Goal: Task Accomplishment & Management: Manage account settings

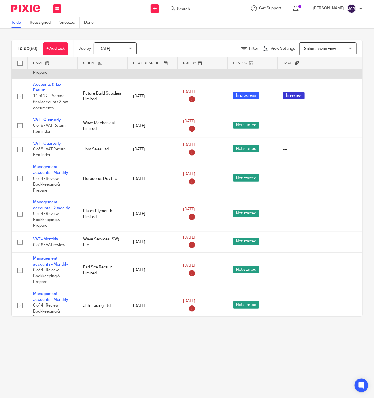
scroll to position [1715, 0]
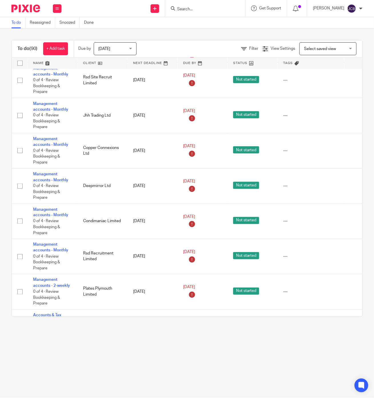
click at [190, 8] on input "Search" at bounding box center [202, 9] width 51 height 5
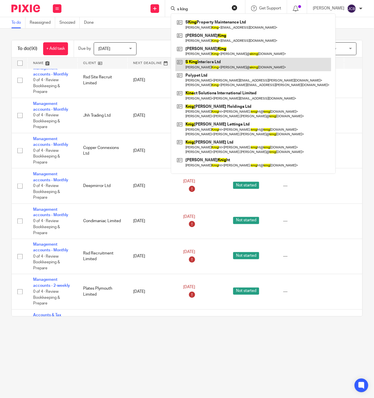
type input "s king"
click at [215, 68] on link at bounding box center [253, 64] width 156 height 13
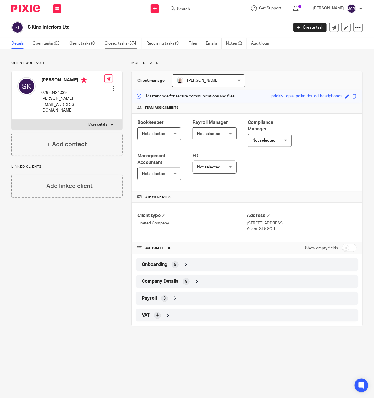
click at [119, 44] on link "Closed tasks (374)" at bounding box center [123, 43] width 37 height 11
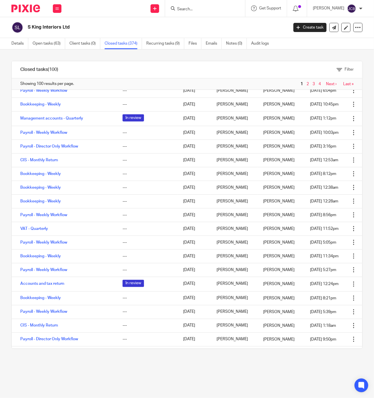
scroll to position [943, 0]
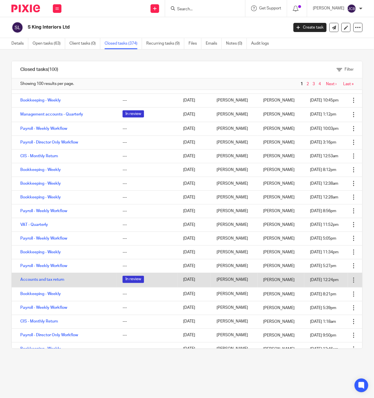
click at [53, 283] on td "Accounts and tax return" at bounding box center [64, 280] width 105 height 15
click at [52, 280] on link "Accounts and tax return" at bounding box center [42, 280] width 44 height 4
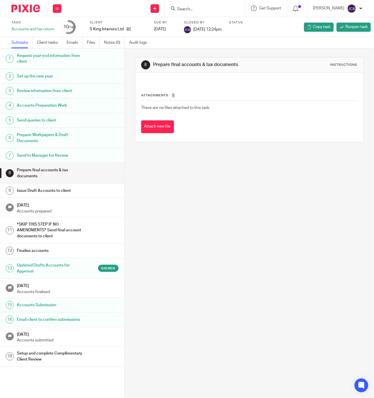
scroll to position [1, 0]
click at [32, 266] on h1 "Updated Drafts Accounts for Approval" at bounding box center [51, 268] width 68 height 15
click at [26, 324] on h1 "Email client to confirm submissions" at bounding box center [51, 319] width 68 height 9
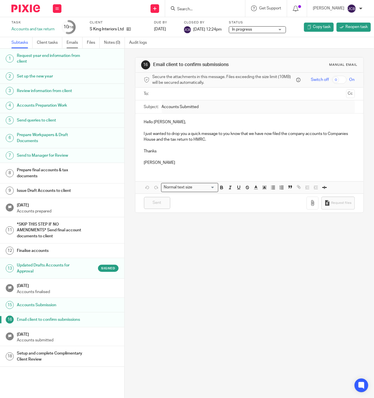
click at [75, 39] on link "Emails" at bounding box center [75, 42] width 16 height 11
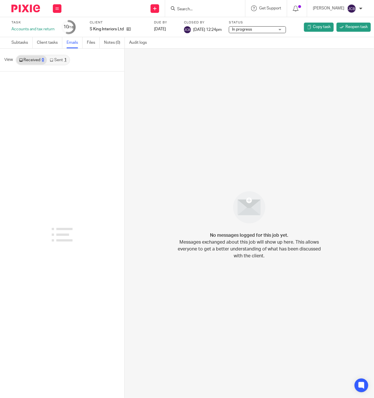
click at [57, 59] on link "Sent 1" at bounding box center [58, 59] width 22 height 9
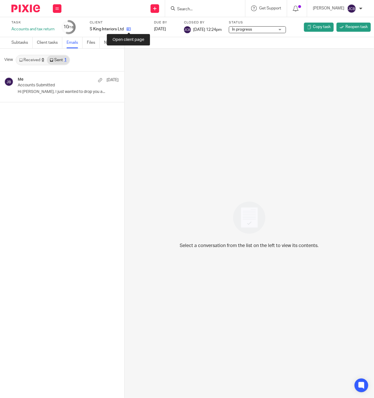
click at [129, 28] on icon at bounding box center [129, 29] width 4 height 4
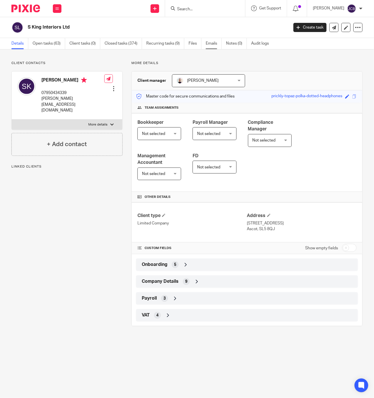
click at [213, 39] on link "Emails" at bounding box center [214, 43] width 16 height 11
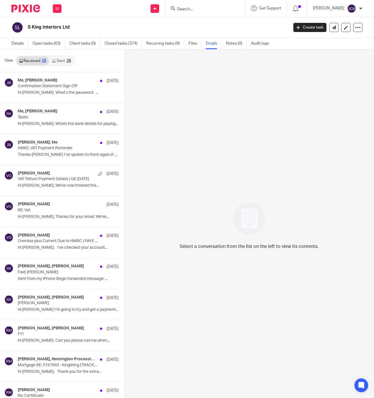
click at [61, 60] on link "Sent 25" at bounding box center [61, 60] width 25 height 9
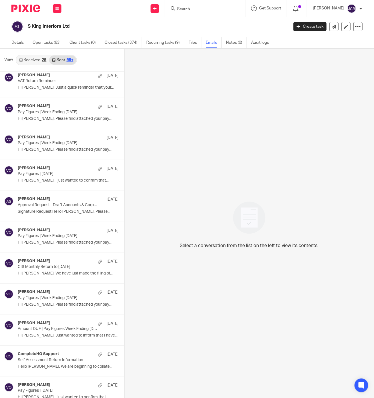
scroll to position [2349, 0]
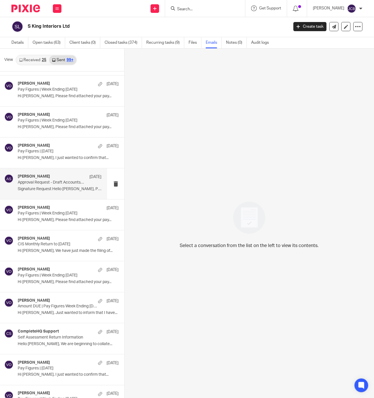
click at [50, 193] on div "[PERSON_NAME] [DATE] Approval Request - Draft Accounts & Corporation Tax Return…" at bounding box center [60, 183] width 84 height 19
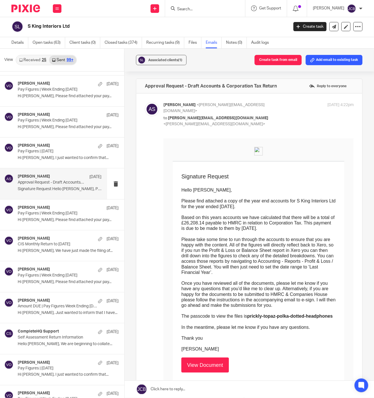
scroll to position [0, 0]
drag, startPoint x: 175, startPoint y: 202, endPoint x: 253, endPoint y: 207, distance: 77.6
click at [253, 207] on p "Please find attached a copy of the year end accounts for S King Interiors Ltd f…" at bounding box center [258, 203] width 154 height 11
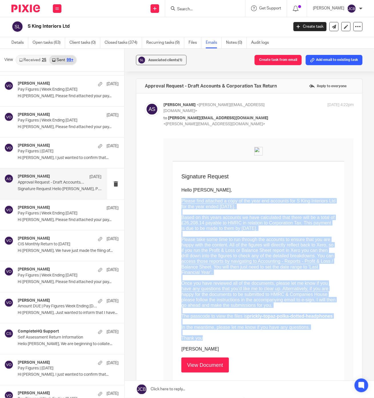
drag, startPoint x: 176, startPoint y: 199, endPoint x: 292, endPoint y: 339, distance: 181.7
click at [292, 339] on td "Hello [PERSON_NAME], Please find attached a copy of the year end accounts for S…" at bounding box center [258, 266] width 154 height 172
copy td "Loremi dolo sitametc a elit se doe temp inc utlabore etd M Aliq Enimadmin Ven q…"
